Goal: Information Seeking & Learning: Find specific fact

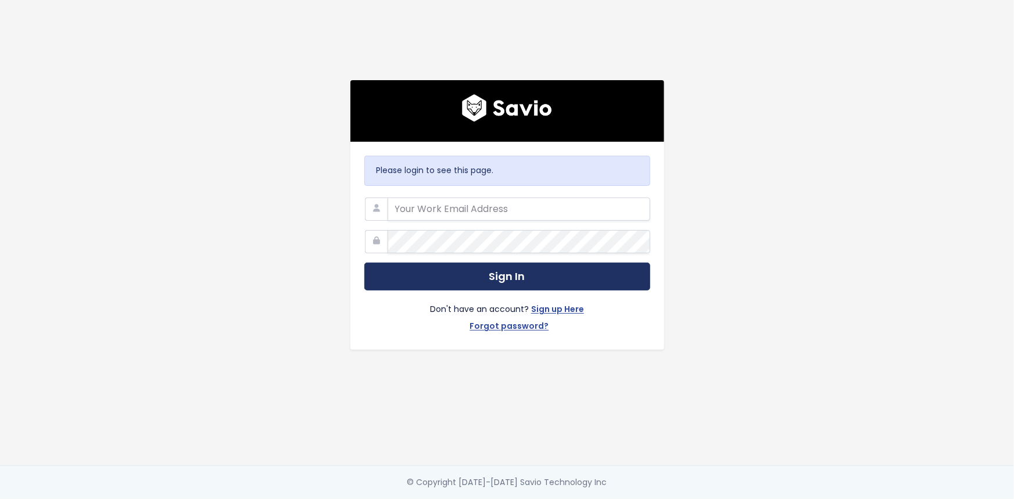
type input "hector.gonzalez@tai-software.com"
click at [465, 270] on button "Sign In" at bounding box center [507, 277] width 286 height 28
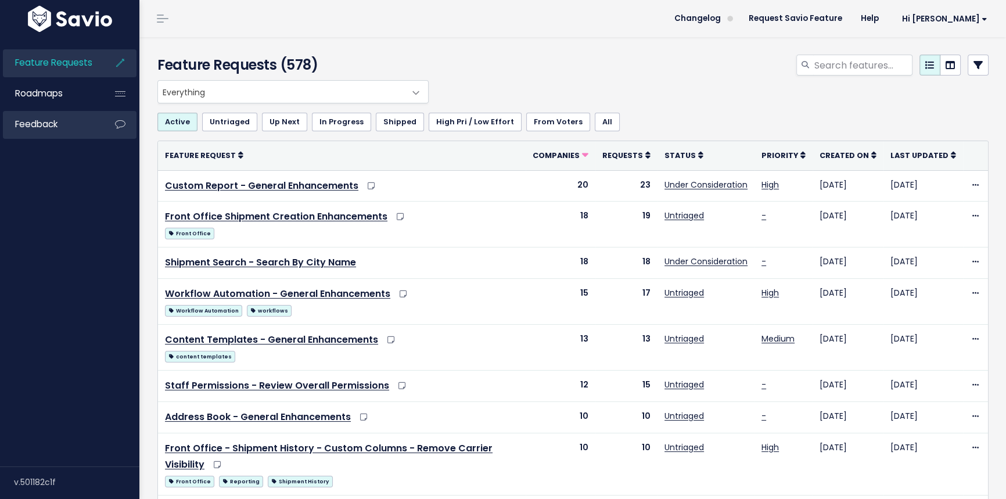
click at [51, 118] on span "Feedback" at bounding box center [36, 124] width 42 height 12
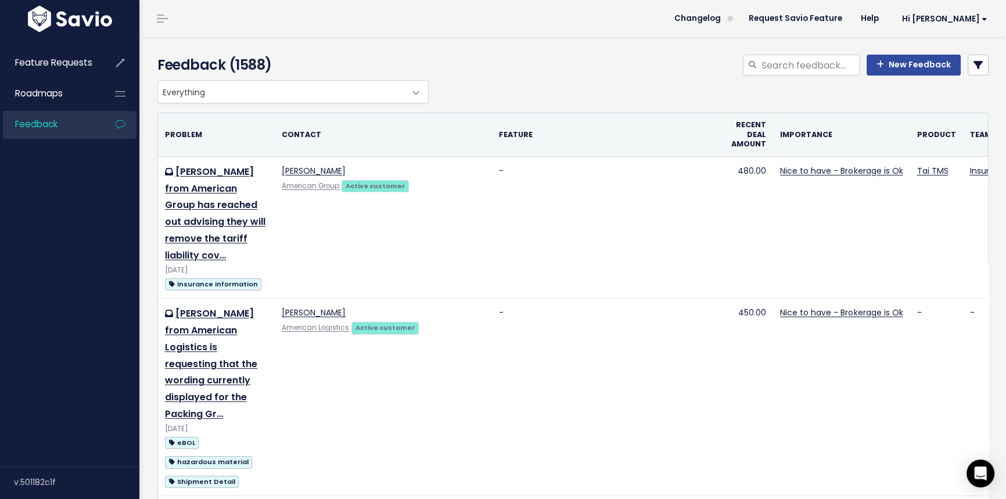
click at [974, 63] on icon at bounding box center [978, 64] width 9 height 9
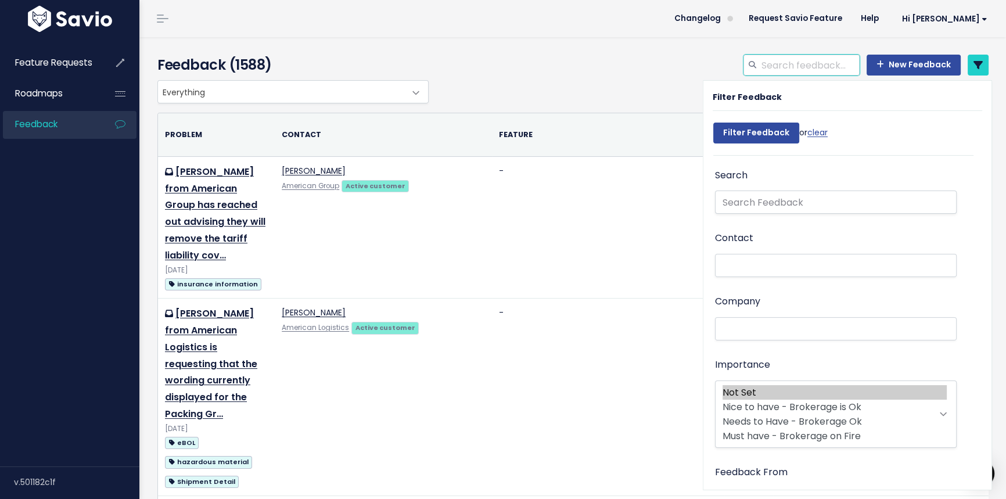
click at [808, 66] on input "search" at bounding box center [810, 65] width 99 height 21
type input "Helix"
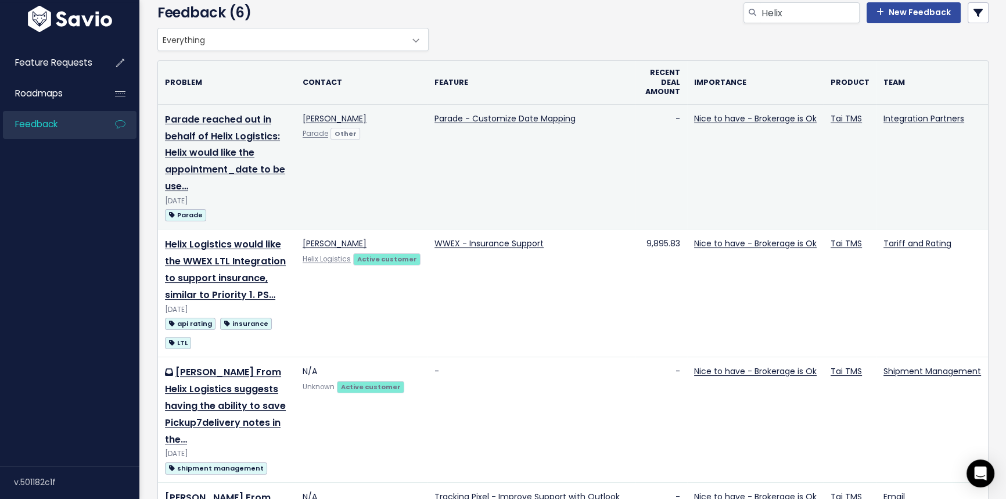
scroll to position [105, 0]
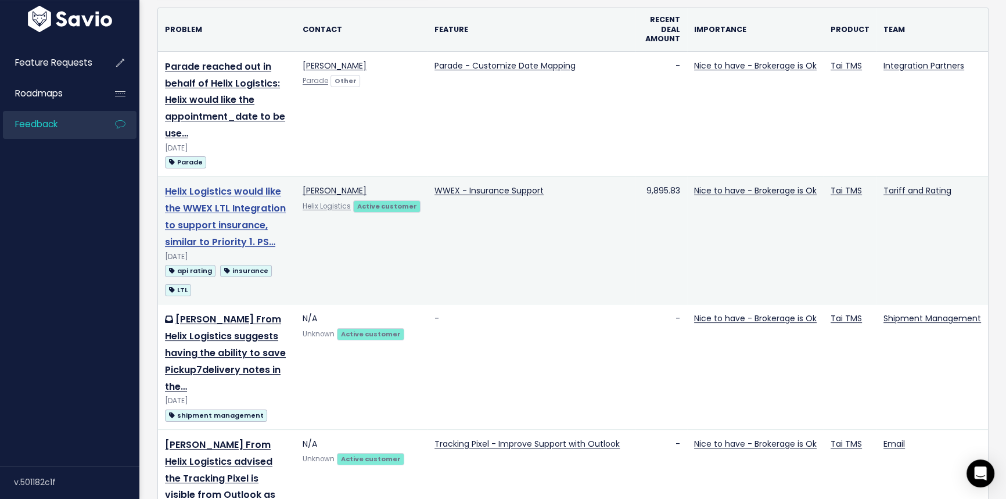
click at [232, 208] on link "Helix Logistics would like the WWEX LTL Integration to support insurance, simil…" at bounding box center [225, 216] width 121 height 63
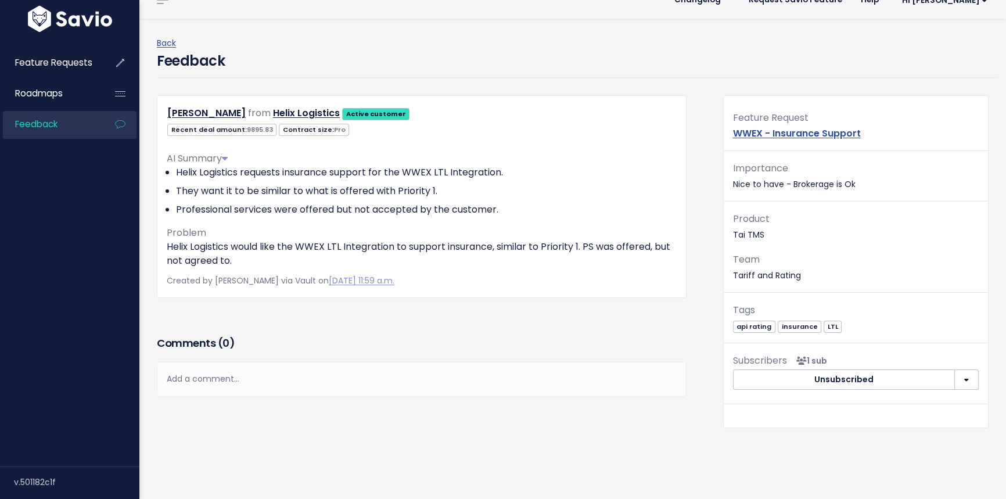
scroll to position [35, 0]
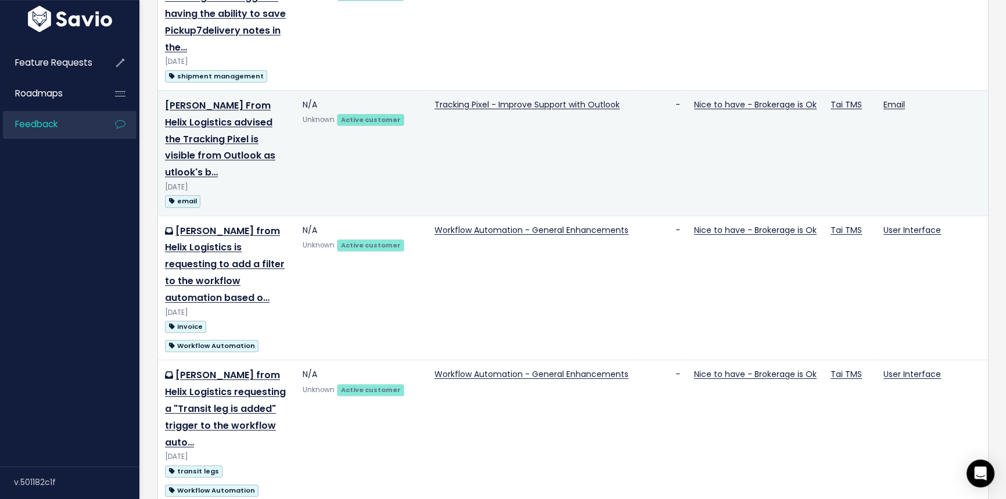
scroll to position [475, 0]
